Goal: Task Accomplishment & Management: Complete application form

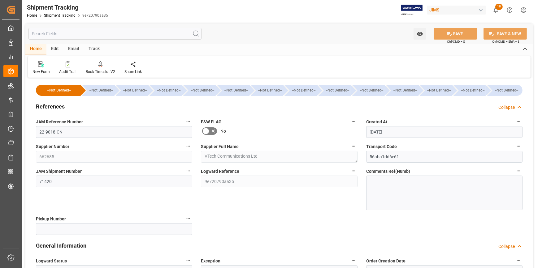
scroll to position [92, 0]
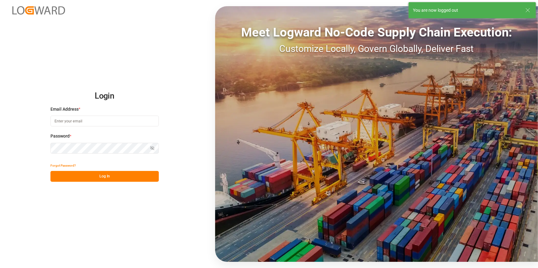
type input "amitkumar.prajapati@jamindustries.com"
click at [98, 175] on button "Log In" at bounding box center [104, 176] width 108 height 11
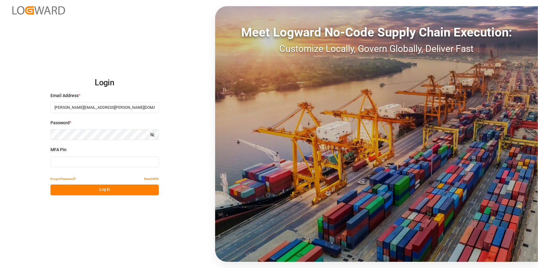
click at [91, 160] on input at bounding box center [104, 162] width 108 height 11
click at [84, 163] on input at bounding box center [104, 162] width 108 height 11
type input "621210"
click at [89, 189] on button "Log In" at bounding box center [104, 190] width 108 height 11
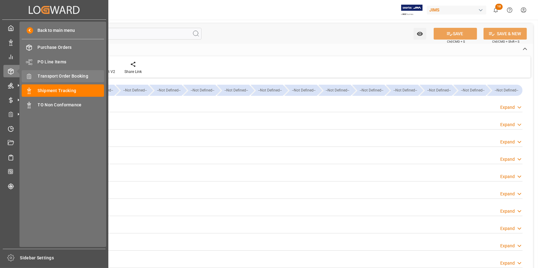
click at [54, 73] on span "Transport Order Booking" at bounding box center [71, 76] width 67 height 7
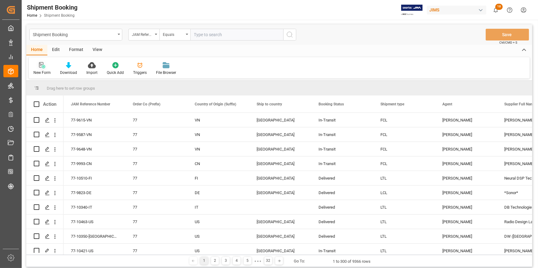
click at [42, 69] on div "New Form" at bounding box center [42, 69] width 27 height 14
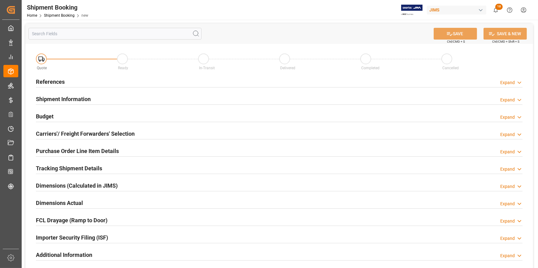
click at [105, 80] on div "References Expand" at bounding box center [279, 82] width 487 height 12
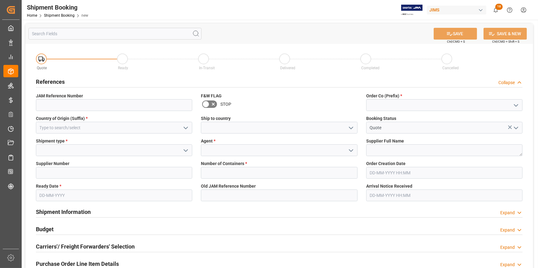
click at [517, 101] on button "open menu" at bounding box center [515, 106] width 9 height 10
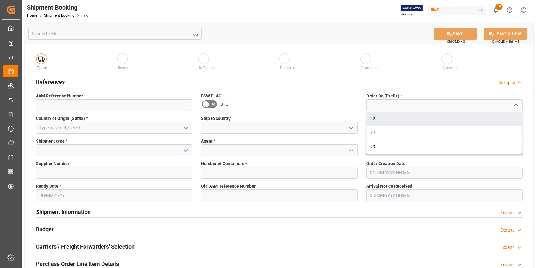
click at [443, 121] on div "22" at bounding box center [444, 119] width 156 height 14
type input "22"
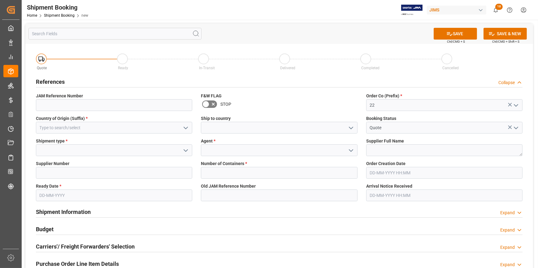
click at [185, 125] on icon "open menu" at bounding box center [185, 127] width 7 height 7
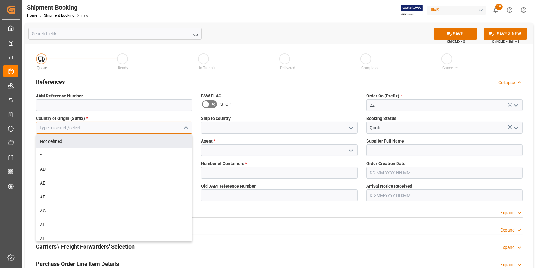
click at [114, 129] on input at bounding box center [114, 128] width 156 height 12
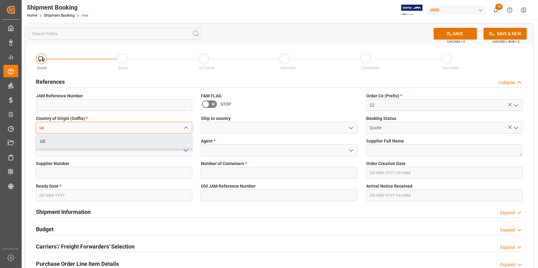
click at [126, 141] on div "US" at bounding box center [114, 142] width 156 height 14
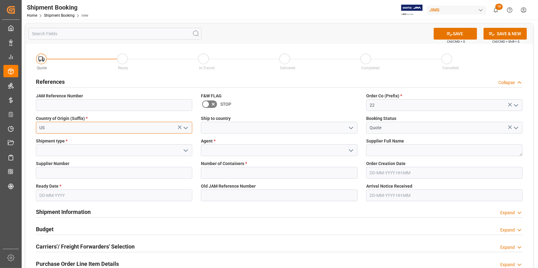
type input "US"
click at [352, 126] on icon "open menu" at bounding box center [350, 127] width 7 height 7
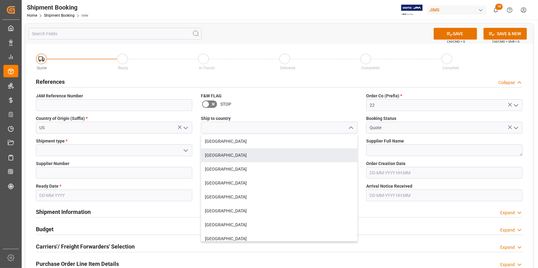
click at [269, 155] on div "[GEOGRAPHIC_DATA]" at bounding box center [279, 156] width 156 height 14
type input "[GEOGRAPHIC_DATA]"
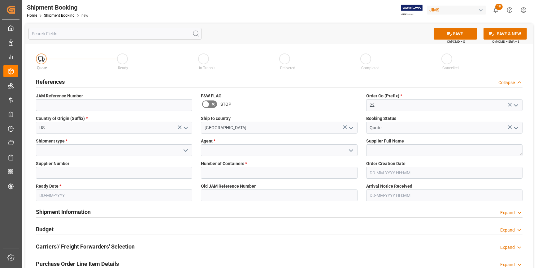
click at [184, 150] on icon "open menu" at bounding box center [185, 150] width 7 height 7
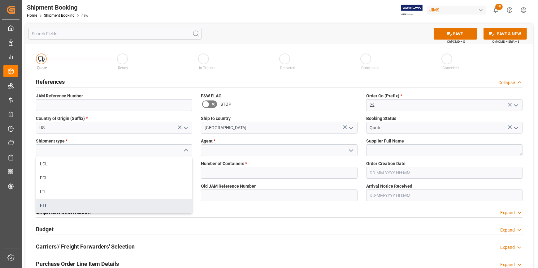
click at [95, 202] on div "FTL" at bounding box center [114, 206] width 156 height 14
type input "FTL"
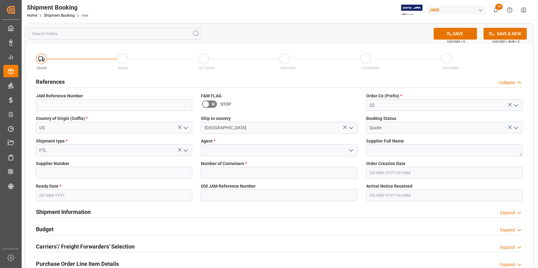
click at [350, 149] on icon "open menu" at bounding box center [350, 150] width 7 height 7
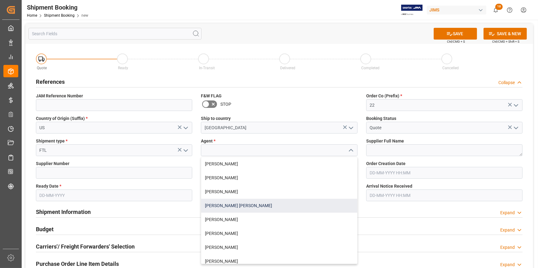
click at [266, 206] on div "[PERSON_NAME] [PERSON_NAME]" at bounding box center [279, 206] width 156 height 14
type input "[PERSON_NAME] [PERSON_NAME]"
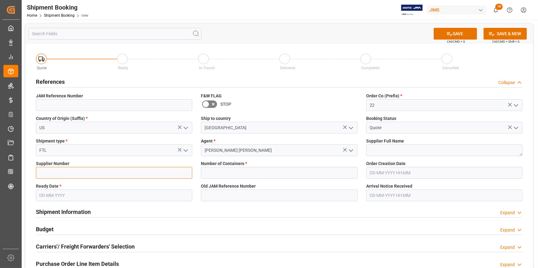
click at [65, 171] on input at bounding box center [114, 173] width 156 height 12
paste input "439767"
type input "439767"
click at [369, 151] on textarea at bounding box center [444, 151] width 156 height 12
paste textarea "Guillemot Inc.(Hercules DJ)"
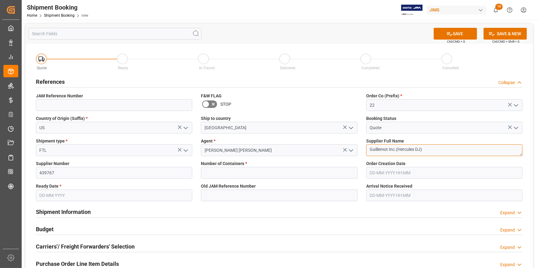
type textarea "Guillemot Inc.(Hercules DJ)"
click at [260, 167] on input "text" at bounding box center [279, 173] width 156 height 12
type input "1"
click at [77, 197] on input "text" at bounding box center [114, 196] width 156 height 12
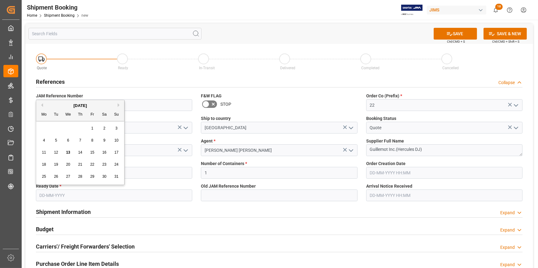
click at [68, 151] on span "13" at bounding box center [68, 152] width 4 height 4
type input "[DATE]"
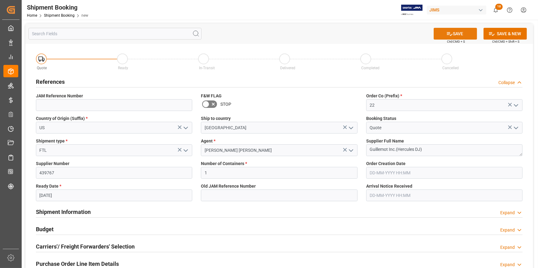
click at [461, 34] on button "SAVE" at bounding box center [455, 34] width 43 height 12
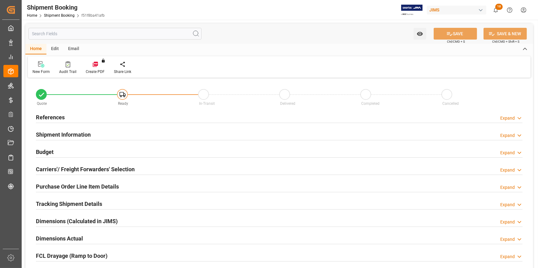
type input "1"
type input "[DATE]"
click at [74, 114] on div "References Expand" at bounding box center [279, 117] width 487 height 12
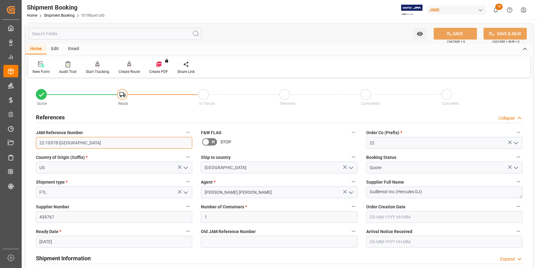
drag, startPoint x: 46, startPoint y: 143, endPoint x: 24, endPoint y: 144, distance: 22.9
click at [24, 144] on div "Watch Option SAVE Ctrl/CMD + S SAVE & NEW Ctrl/CMD + Shift + S Home Edit Email …" at bounding box center [279, 269] width 515 height 499
click at [72, 141] on input "22-10578-[GEOGRAPHIC_DATA]" at bounding box center [114, 143] width 156 height 12
drag, startPoint x: 67, startPoint y: 142, endPoint x: 30, endPoint y: 143, distance: 37.8
click at [30, 143] on div "Quote Ready In-Transit Delivered Completed Cancelled References Collapse JAM Re…" at bounding box center [279, 272] width 508 height 385
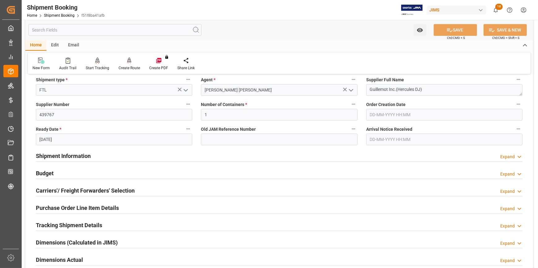
scroll to position [112, 0]
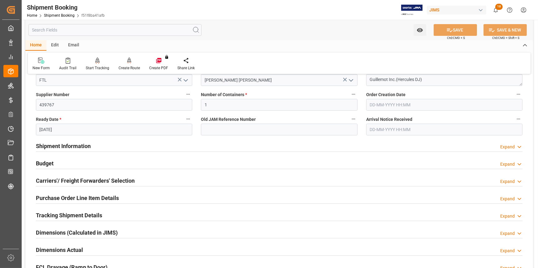
click at [133, 183] on h2 "Carriers'/ Freight Forwarders' Selection" at bounding box center [85, 181] width 99 height 8
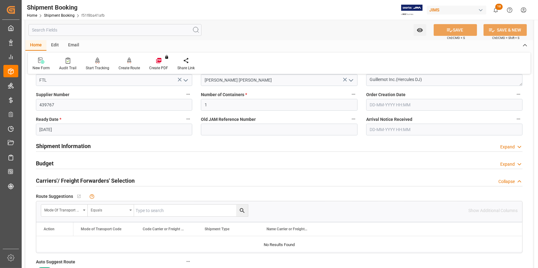
scroll to position [169, 0]
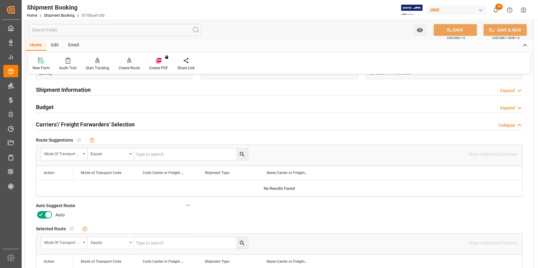
click at [39, 215] on icon at bounding box center [40, 214] width 7 height 7
click at [0, 0] on input "checkbox" at bounding box center [0, 0] width 0 height 0
click at [455, 30] on button "SAVE" at bounding box center [455, 30] width 43 height 12
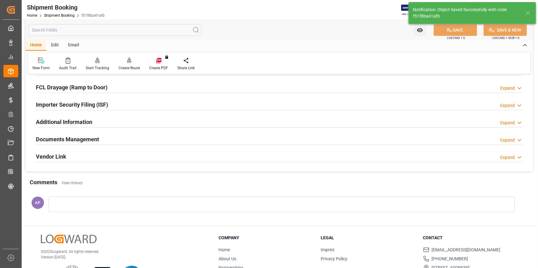
scroll to position [45, 0]
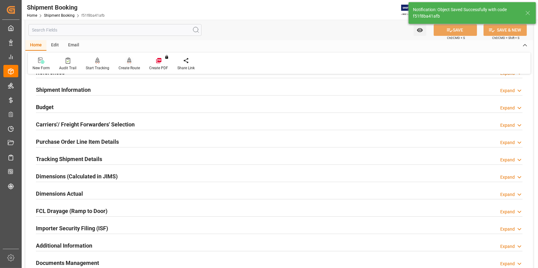
click at [128, 64] on div "Create Route" at bounding box center [129, 64] width 31 height 14
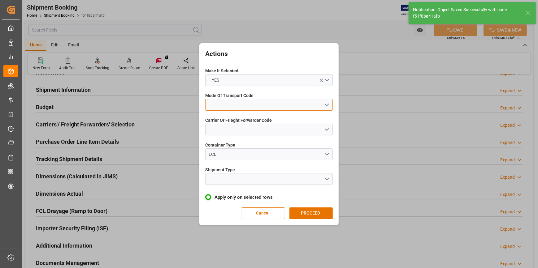
click at [326, 104] on button "open menu" at bounding box center [269, 105] width 128 height 12
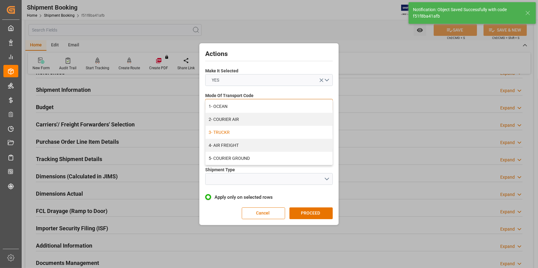
click at [252, 133] on div "3- TRUCKR" at bounding box center [269, 132] width 127 height 13
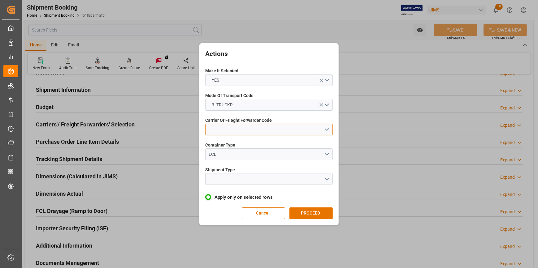
click at [323, 128] on button "open menu" at bounding box center [269, 130] width 128 height 12
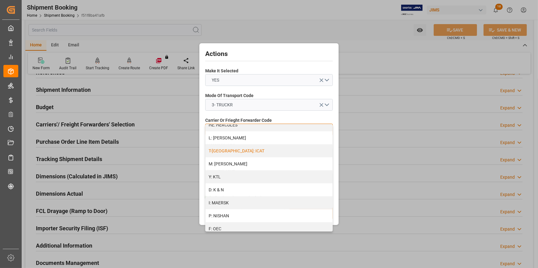
scroll to position [281, 0]
click at [248, 210] on div "Z: OTHERS" at bounding box center [269, 213] width 127 height 13
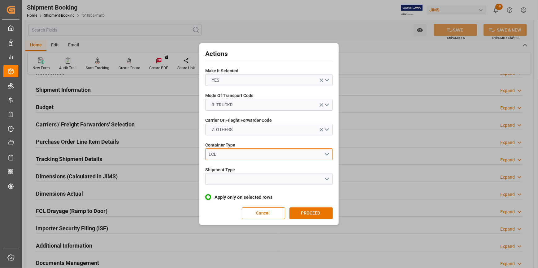
click at [325, 154] on button "LCL" at bounding box center [269, 155] width 128 height 12
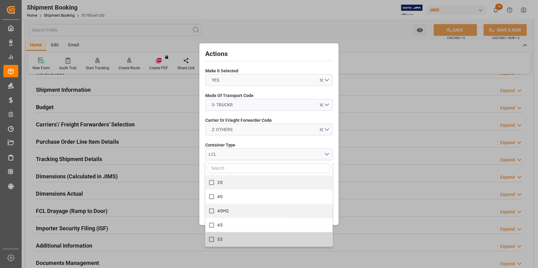
click at [242, 241] on label "53" at bounding box center [266, 240] width 120 height 12
checkbox input "true"
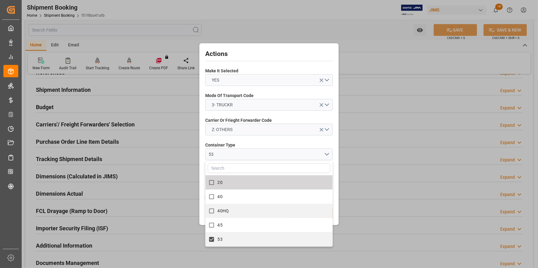
click at [322, 140] on div "Container Type 53 20 40 40HQ 45 53" at bounding box center [269, 151] width 128 height 23
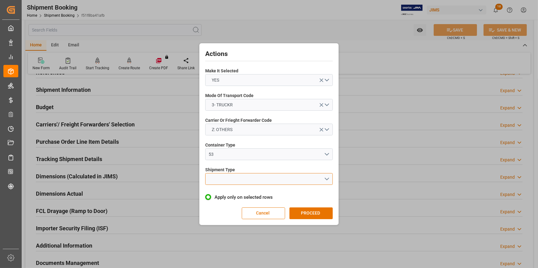
click at [326, 180] on button "open menu" at bounding box center [269, 179] width 128 height 12
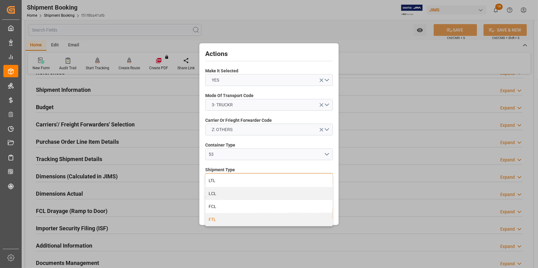
click at [247, 217] on div "FTL" at bounding box center [269, 219] width 127 height 13
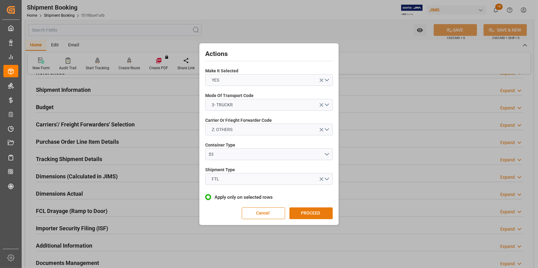
click at [317, 212] on button "PROCEED" at bounding box center [310, 214] width 43 height 12
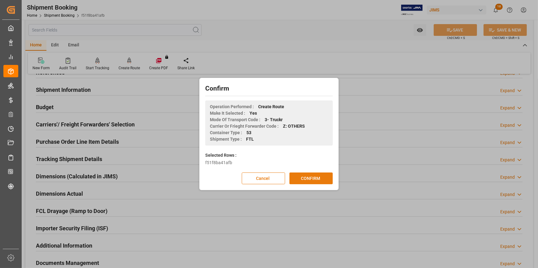
click at [313, 178] on button "CONFIRM" at bounding box center [310, 179] width 43 height 12
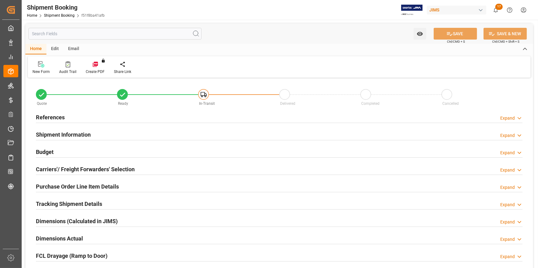
type input "1"
type input "[DATE]"
click at [92, 117] on div "References Expand" at bounding box center [279, 117] width 487 height 12
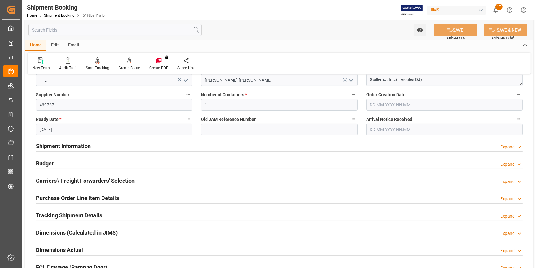
click at [130, 144] on div "Shipment Information Expand" at bounding box center [279, 146] width 487 height 12
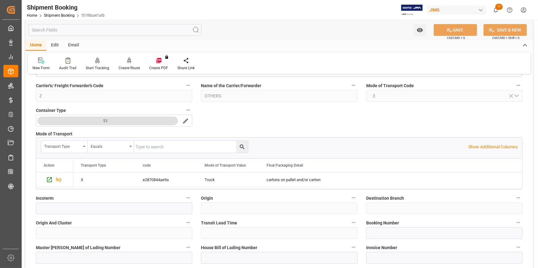
scroll to position [281, 0]
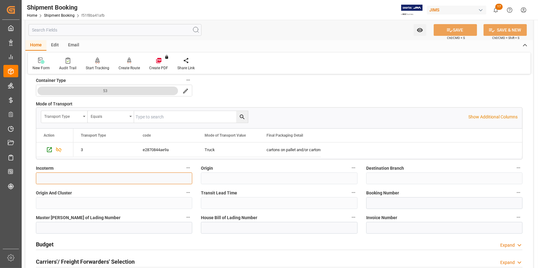
click at [135, 177] on input at bounding box center [114, 179] width 156 height 12
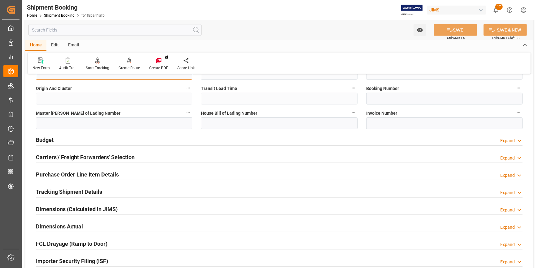
scroll to position [394, 0]
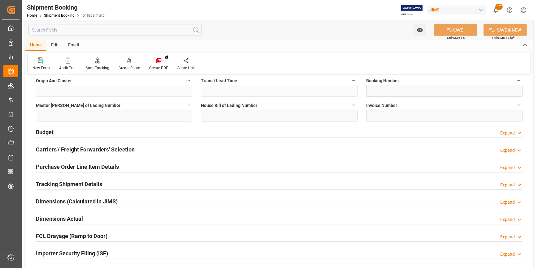
click at [125, 130] on div "Budget Expand" at bounding box center [279, 132] width 487 height 12
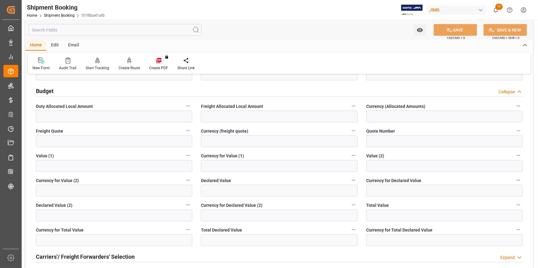
scroll to position [422, 0]
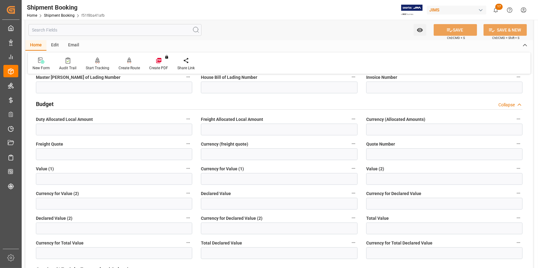
click at [112, 105] on div "Budget Collapse" at bounding box center [279, 104] width 487 height 12
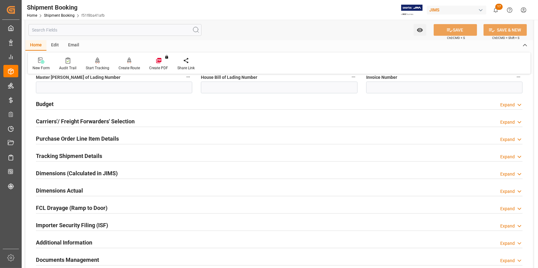
click at [110, 99] on div "Budget Expand" at bounding box center [279, 104] width 487 height 12
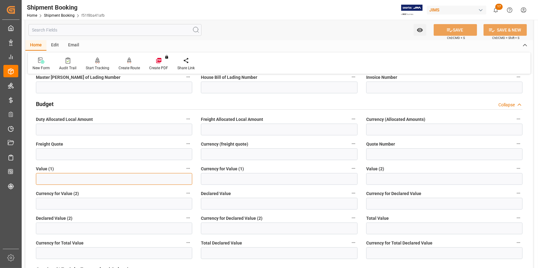
click at [63, 176] on input "text" at bounding box center [114, 179] width 156 height 12
paste input "129920"
type input "129920"
click at [229, 180] on input at bounding box center [279, 179] width 156 height 12
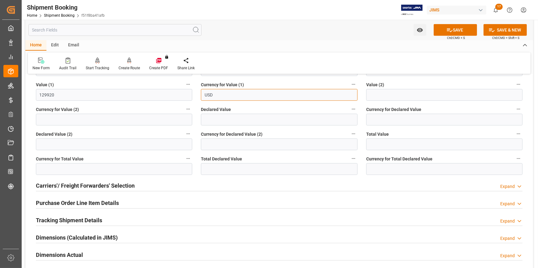
scroll to position [506, 0]
type input "USD"
click at [455, 27] on button "SAVE" at bounding box center [455, 30] width 43 height 12
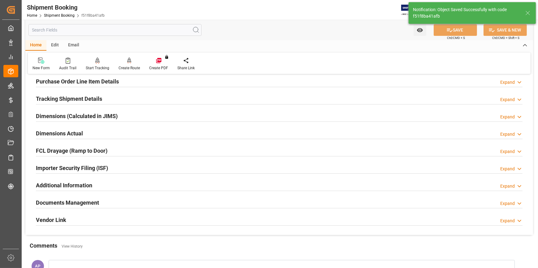
scroll to position [105, 0]
click at [121, 96] on div "Tracking Shipment Details Expand" at bounding box center [279, 99] width 487 height 12
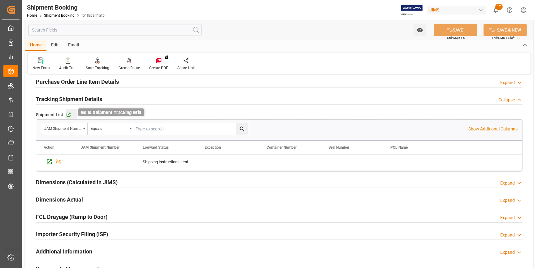
click at [70, 113] on icon "button" at bounding box center [68, 114] width 5 height 5
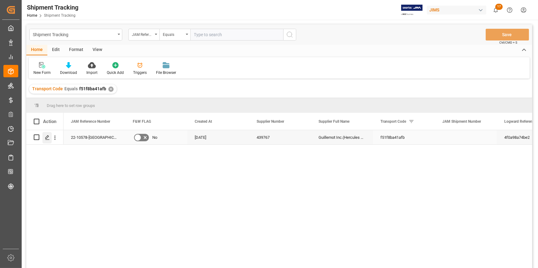
click at [49, 136] on icon "Press SPACE to select this row." at bounding box center [47, 137] width 5 height 5
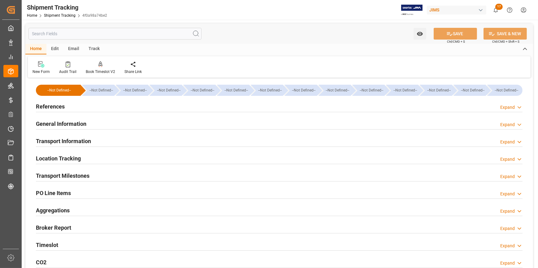
type input "[DATE]"
click at [104, 104] on div "References Expand" at bounding box center [279, 106] width 487 height 12
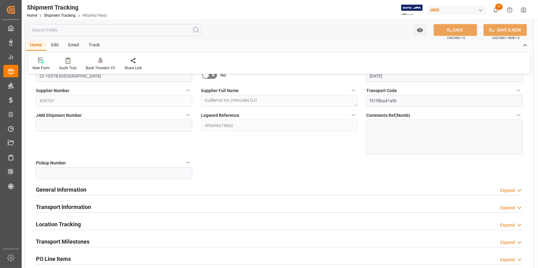
click at [139, 190] on div "General Information Expand" at bounding box center [279, 190] width 487 height 12
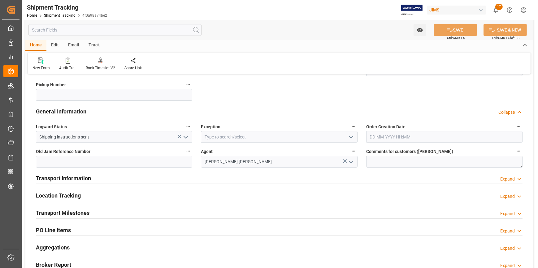
scroll to position [141, 0]
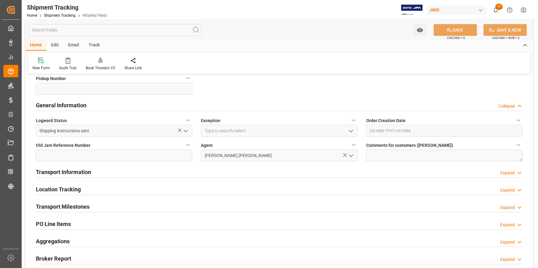
click at [350, 130] on icon "open menu" at bounding box center [350, 131] width 7 height 7
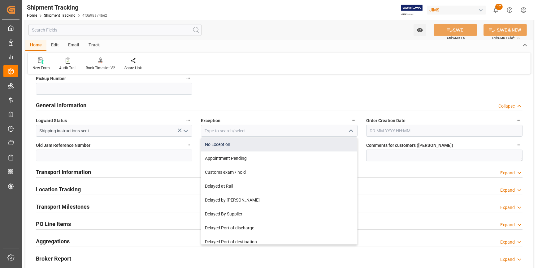
click at [278, 142] on div "No Exception" at bounding box center [279, 145] width 156 height 14
type input "No Exception"
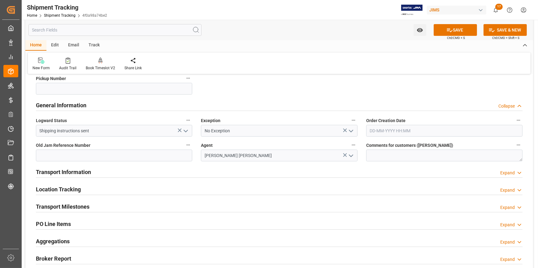
click at [230, 172] on div "Transport Information Expand" at bounding box center [279, 172] width 487 height 12
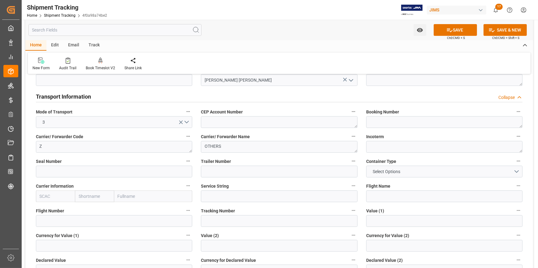
scroll to position [225, 0]
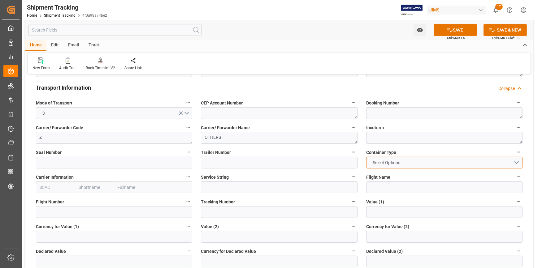
click at [517, 163] on button "Select Options" at bounding box center [444, 163] width 156 height 12
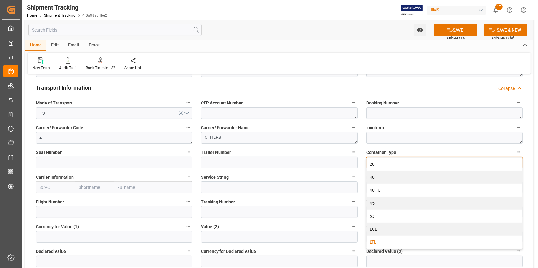
click at [393, 240] on div "LTL" at bounding box center [444, 242] width 156 height 13
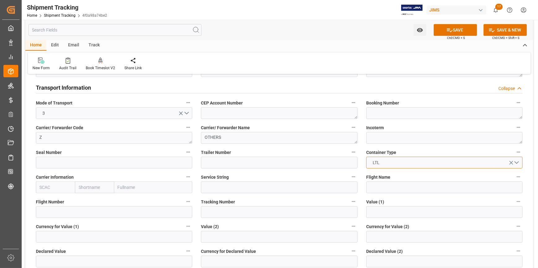
click at [518, 161] on button "LTL" at bounding box center [444, 163] width 156 height 12
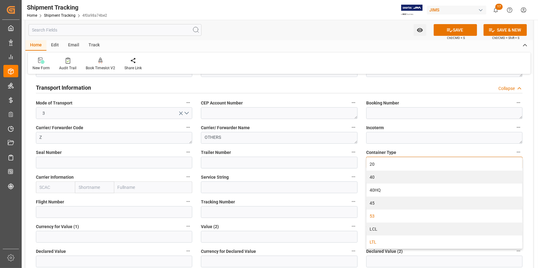
click at [419, 215] on div "53" at bounding box center [444, 216] width 156 height 13
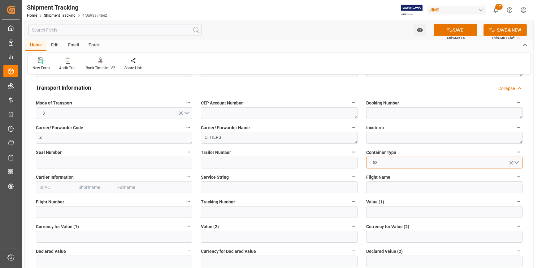
click at [518, 162] on button "53" at bounding box center [444, 163] width 156 height 12
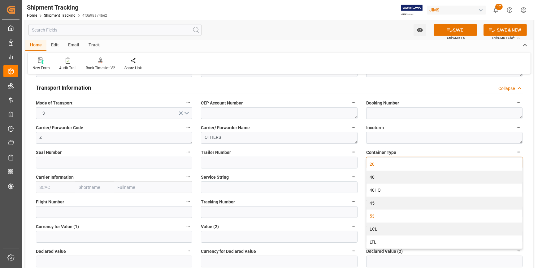
click at [518, 162] on div "20" at bounding box center [444, 164] width 156 height 13
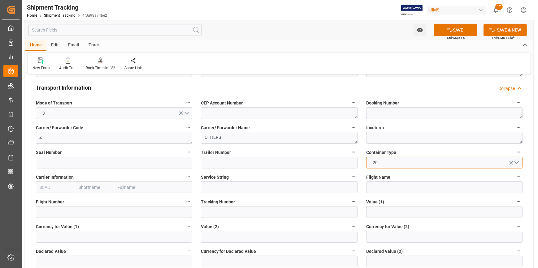
click at [518, 161] on button "20" at bounding box center [444, 163] width 156 height 12
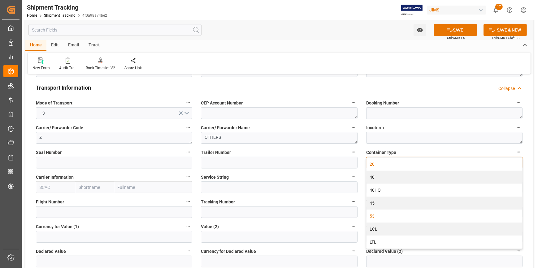
click at [433, 214] on div "53" at bounding box center [444, 216] width 156 height 13
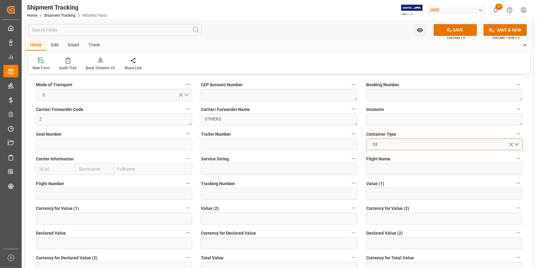
scroll to position [253, 0]
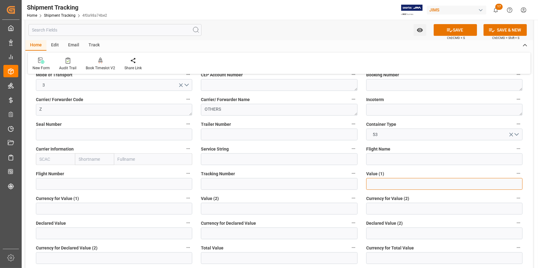
click at [390, 186] on input "text" at bounding box center [444, 184] width 156 height 12
paste input "129920"
type input "129920"
click at [276, 181] on input at bounding box center [279, 184] width 156 height 12
click at [101, 208] on input at bounding box center [114, 209] width 156 height 12
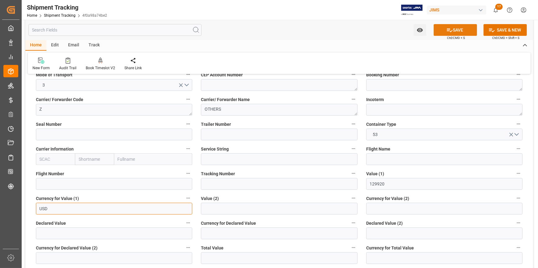
type input "USD"
click at [457, 31] on button "SAVE" at bounding box center [455, 30] width 43 height 12
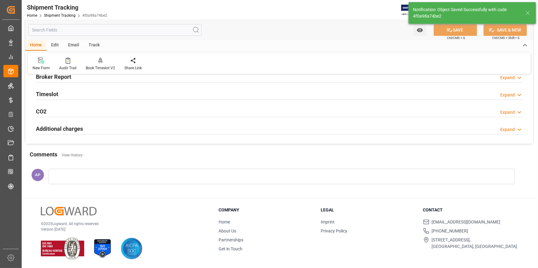
scroll to position [82, 0]
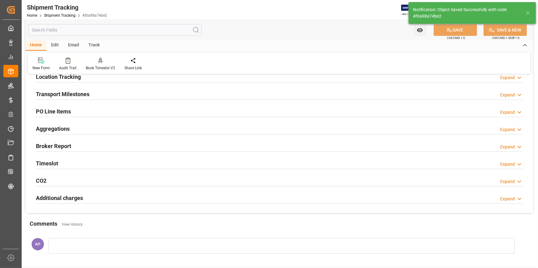
click at [111, 90] on div "Transport Milestones Expand" at bounding box center [279, 94] width 487 height 12
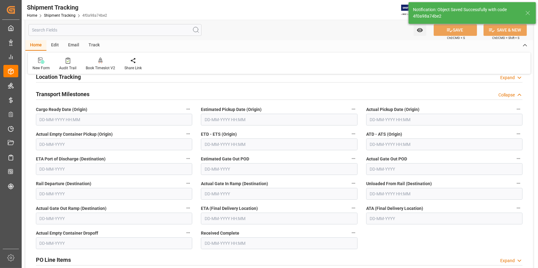
click at [76, 118] on input "text" at bounding box center [114, 120] width 156 height 12
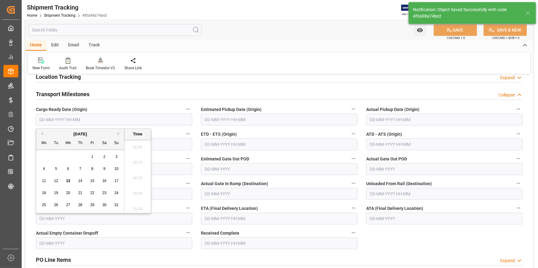
scroll to position [838, 0]
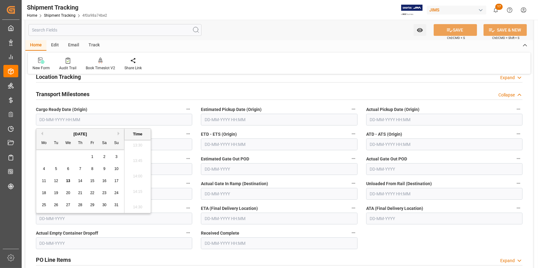
click at [57, 205] on span "26" at bounding box center [56, 205] width 4 height 4
type input "26-08-2025 00:00"
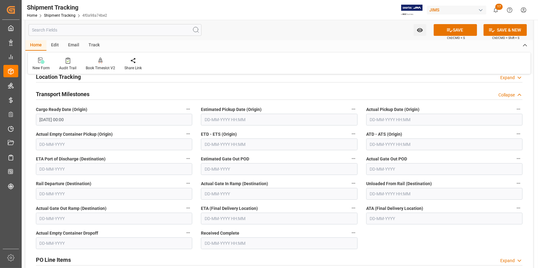
click at [418, 254] on div "PO Line Items Expand" at bounding box center [279, 260] width 487 height 12
click at [224, 142] on input "text" at bounding box center [279, 145] width 156 height 12
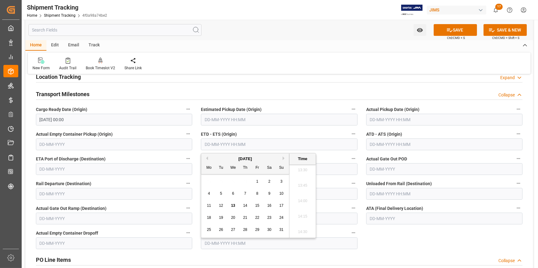
click at [221, 231] on span "26" at bounding box center [221, 230] width 4 height 4
type input "26-08-2025 00:00"
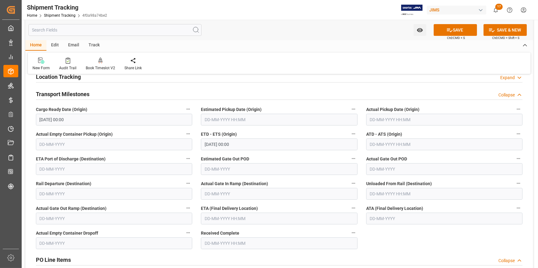
click at [396, 244] on div "--Not Defined-- --Not Defined-- --Not Defined-- --Not Defined-- --Not Defined--…" at bounding box center [279, 213] width 508 height 430
click at [238, 218] on input "text" at bounding box center [279, 219] width 156 height 12
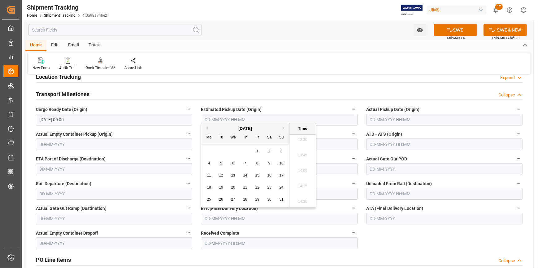
click at [270, 200] on span "30" at bounding box center [269, 199] width 4 height 4
type input "30-08-2025 00:00"
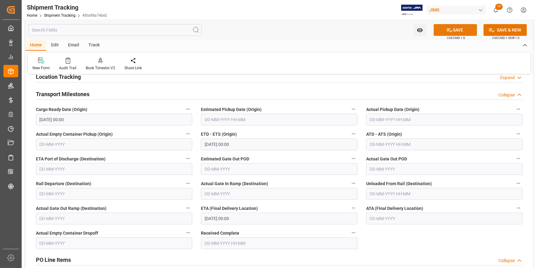
click at [464, 28] on button "SAVE" at bounding box center [455, 30] width 43 height 12
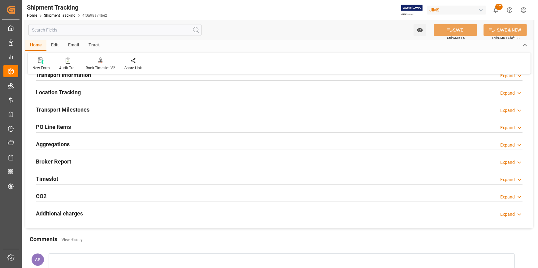
scroll to position [54, 0]
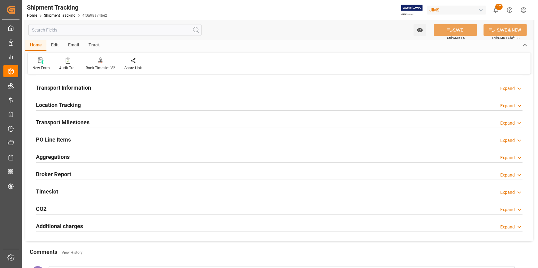
click at [140, 121] on div "Transport Milestones Expand" at bounding box center [279, 122] width 487 height 12
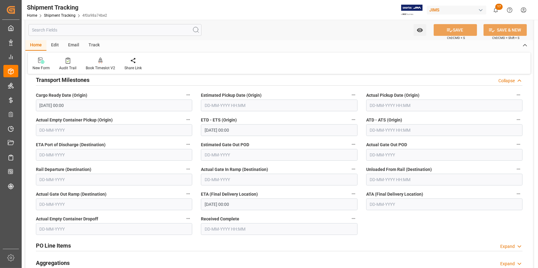
scroll to position [110, 0]
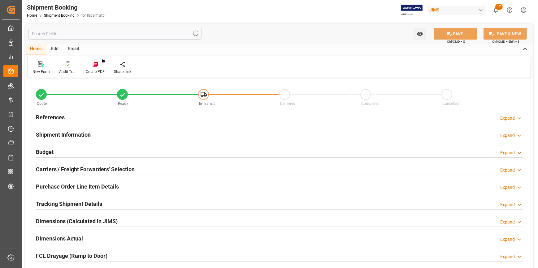
type input "1"
type input "[DATE]"
click at [121, 117] on div "References Expand" at bounding box center [279, 117] width 487 height 12
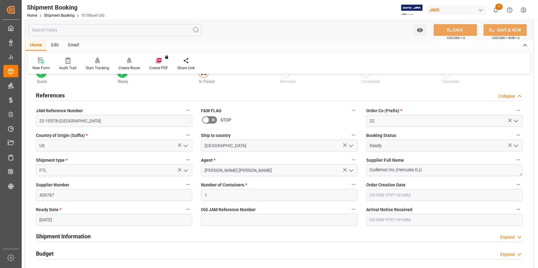
scroll to position [84, 0]
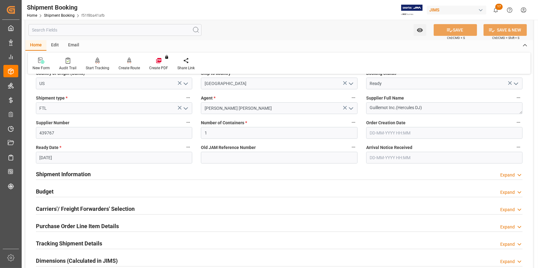
click at [114, 178] on div "Shipment Information Expand" at bounding box center [279, 174] width 487 height 12
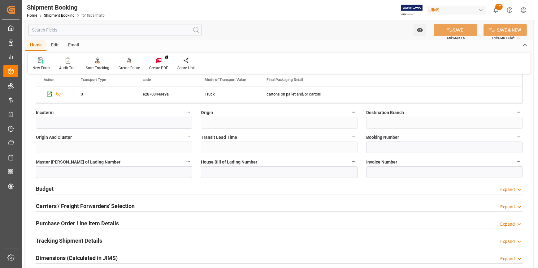
scroll to position [337, 0]
click at [131, 184] on div "Budget Expand" at bounding box center [279, 188] width 487 height 12
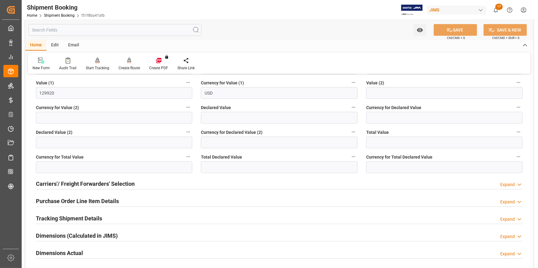
scroll to position [563, 0]
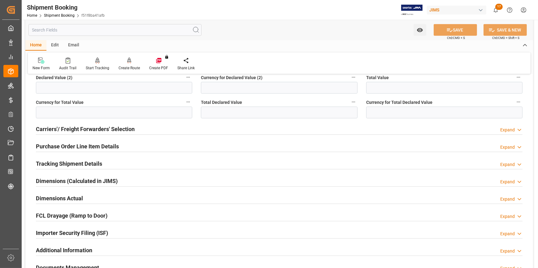
click at [127, 146] on div "Purchase Order Line Item Details Expand" at bounding box center [279, 146] width 487 height 12
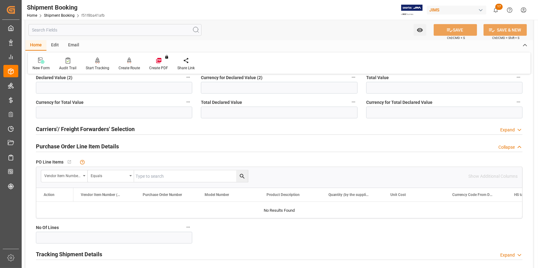
click at [127, 146] on div "Purchase Order Line Item Details Collapse" at bounding box center [279, 146] width 487 height 12
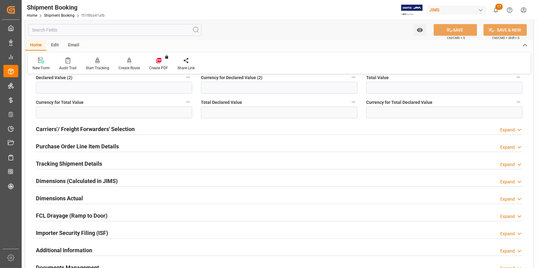
click at [124, 162] on div "Tracking Shipment Details Expand" at bounding box center [279, 164] width 487 height 12
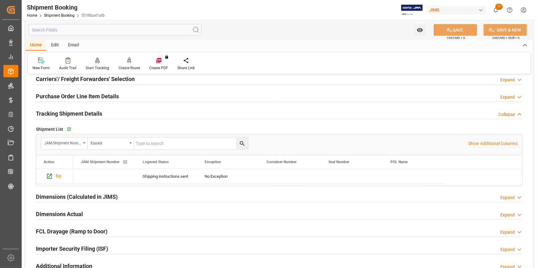
scroll to position [647, 0]
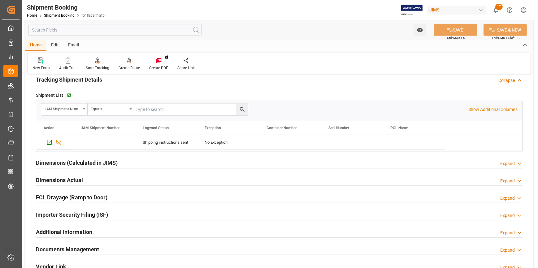
click at [128, 177] on div "Dimensions Actual Expand" at bounding box center [279, 180] width 487 height 12
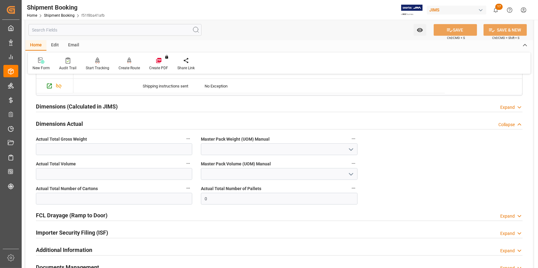
scroll to position [760, 0]
